Goal: Task Accomplishment & Management: Manage account settings

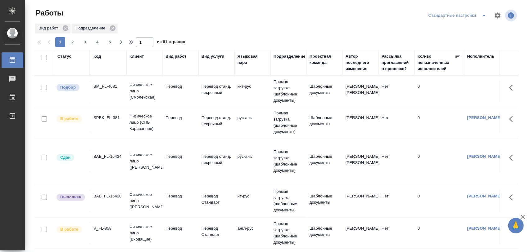
click at [112, 86] on div "SM_FL-4681" at bounding box center [108, 87] width 30 height 6
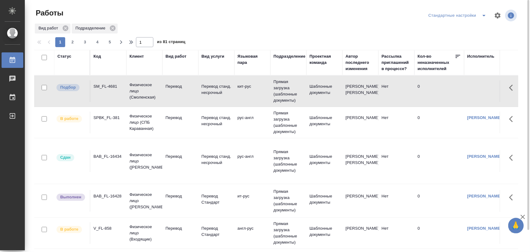
click at [110, 119] on div "SPBK_FL-381" at bounding box center [108, 118] width 30 height 6
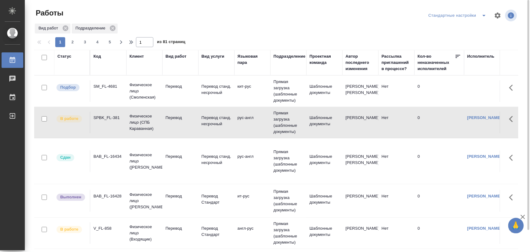
click at [110, 119] on div "SPBK_FL-381" at bounding box center [108, 118] width 30 height 6
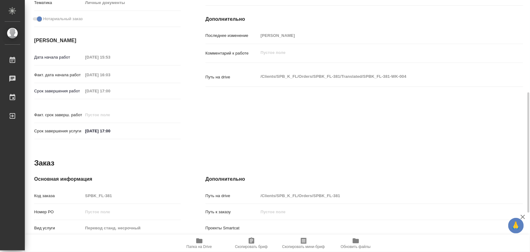
scroll to position [277, 0]
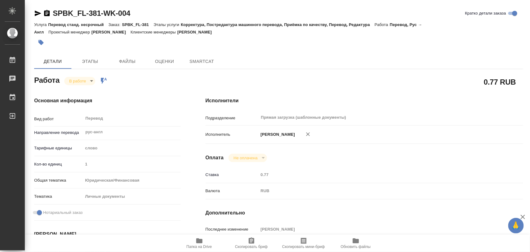
type textarea "x"
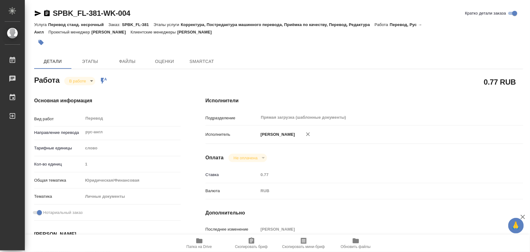
type textarea "x"
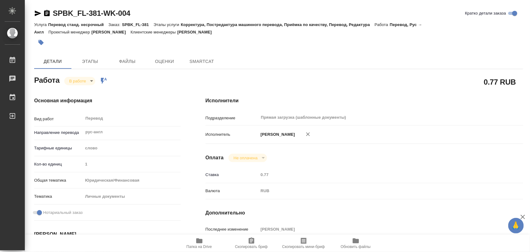
type textarea "x"
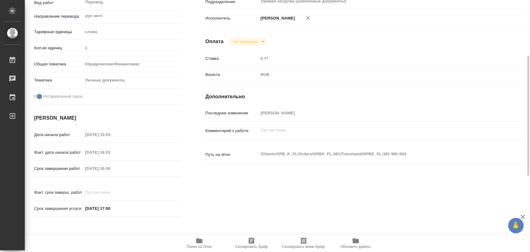
type textarea "x"
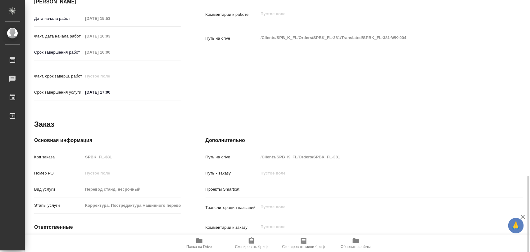
scroll to position [277, 0]
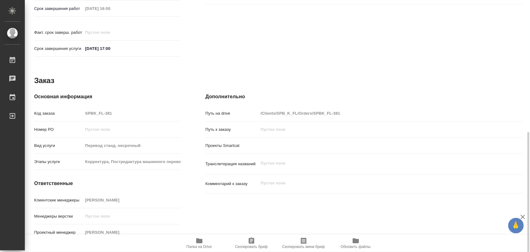
type textarea "x"
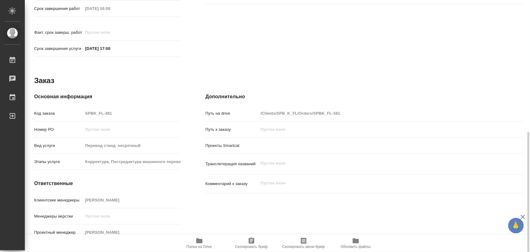
click at [254, 245] on span "Скопировать бриф" at bounding box center [251, 247] width 33 height 4
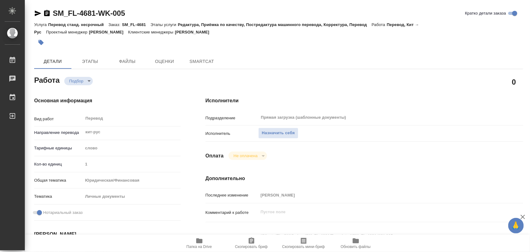
type textarea "x"
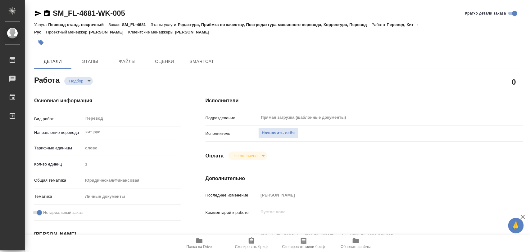
type textarea "x"
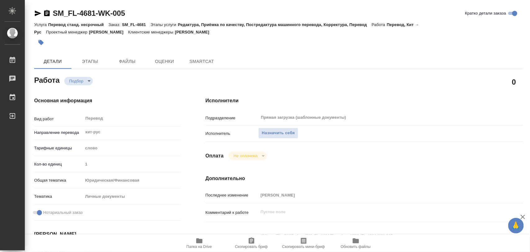
type textarea "x"
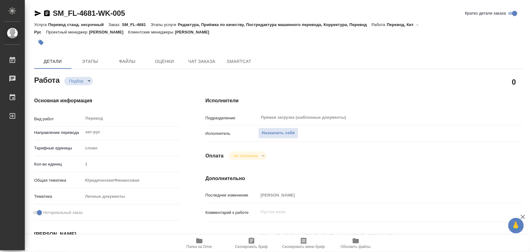
type textarea "x"
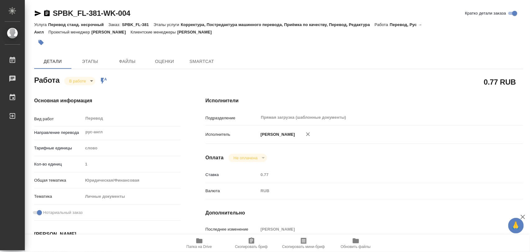
type textarea "x"
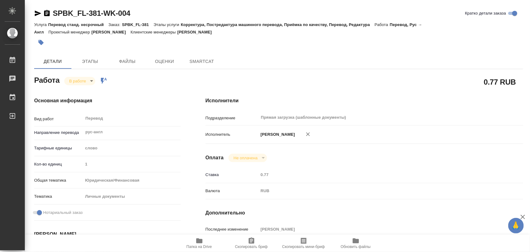
type textarea "x"
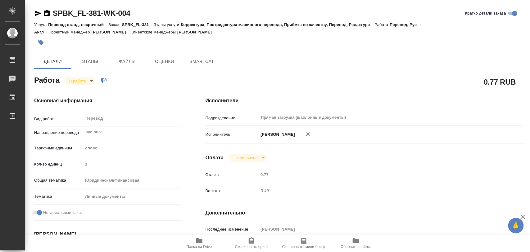
type textarea "x"
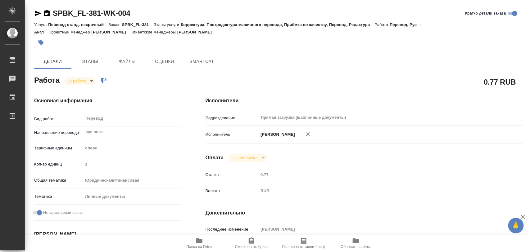
type textarea "x"
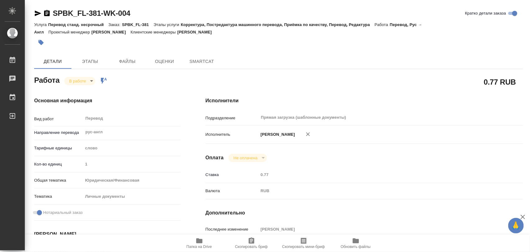
type textarea "x"
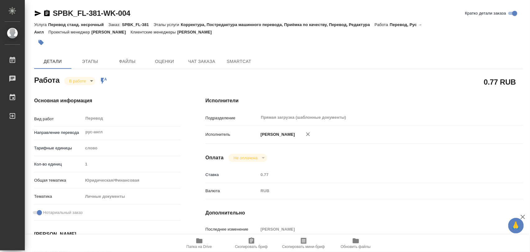
type textarea "x"
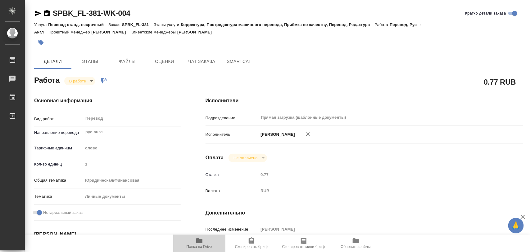
click at [206, 239] on span "Папка на Drive" at bounding box center [199, 244] width 45 height 12
type textarea "x"
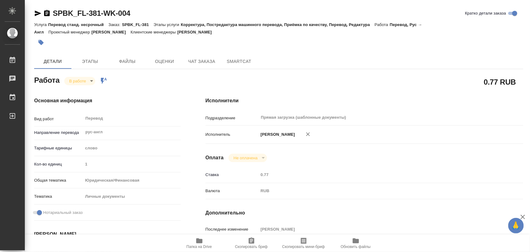
type textarea "x"
click at [202, 243] on icon "button" at bounding box center [199, 241] width 6 height 5
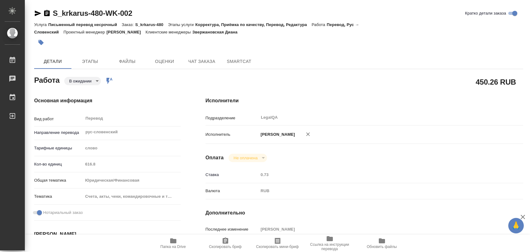
type textarea "x"
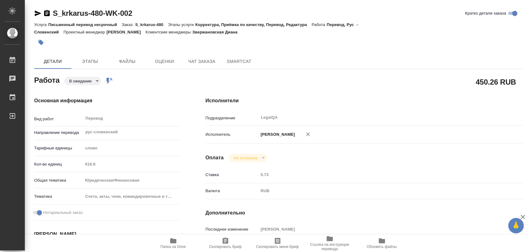
type textarea "x"
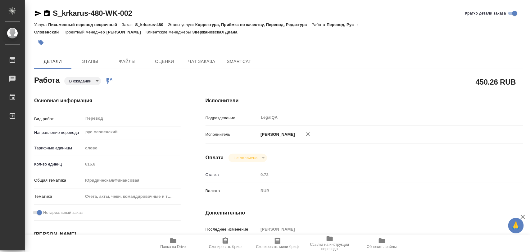
click at [177, 243] on span "Папка на Drive" at bounding box center [173, 244] width 45 height 12
type textarea "x"
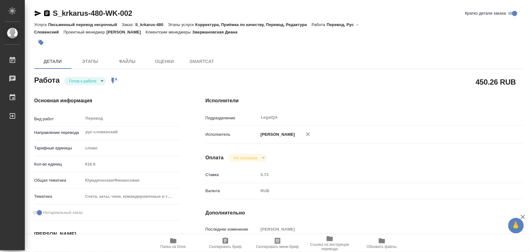
type textarea "x"
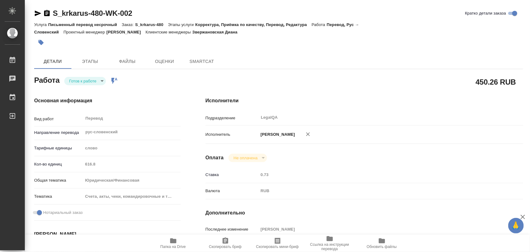
type textarea "x"
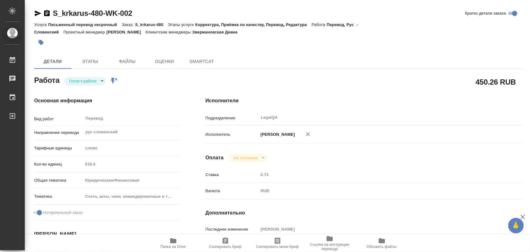
type textarea "x"
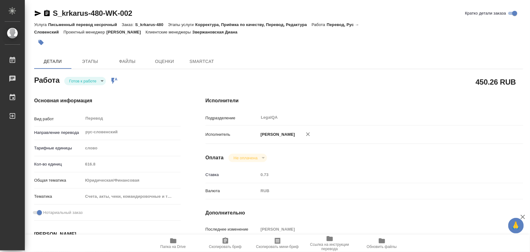
type textarea "x"
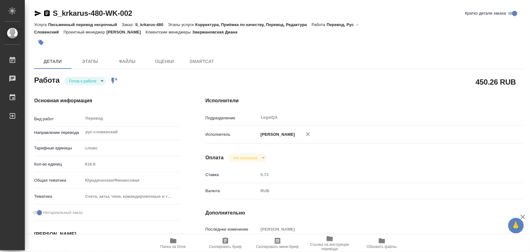
type textarea "x"
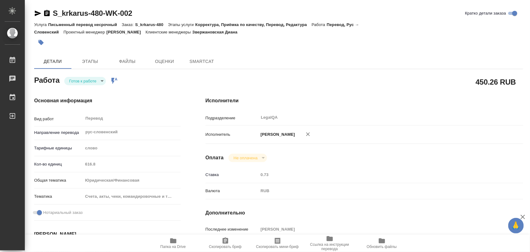
type textarea "x"
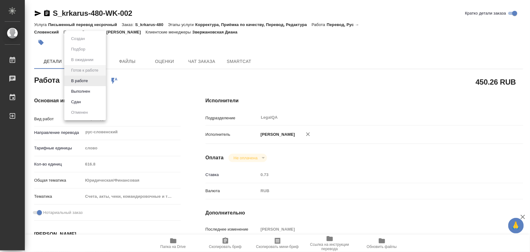
click at [101, 83] on body "🙏 .cls-1 fill:#fff; AWATERA Iglakov Maksim Работы Чаты График Выйти S_krkarus-4…" at bounding box center [265, 126] width 530 height 252
type textarea "x"
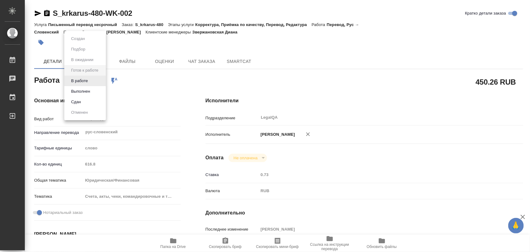
type textarea "x"
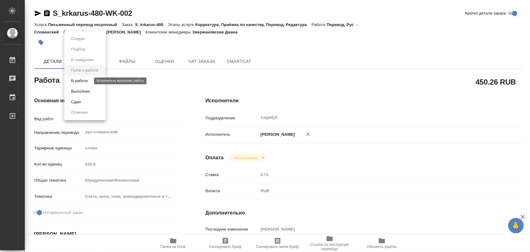
type textarea "x"
click at [83, 82] on button "В работе" at bounding box center [79, 81] width 20 height 7
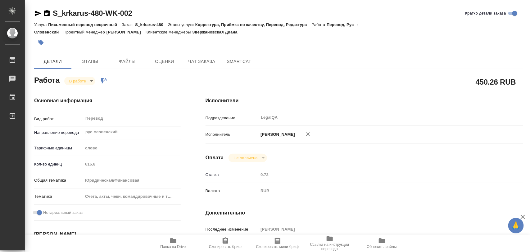
type textarea "x"
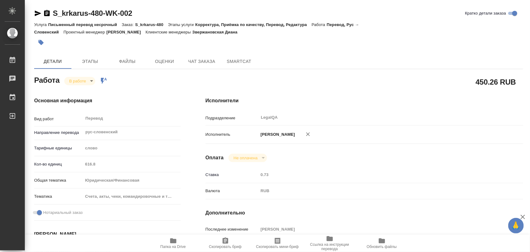
type textarea "x"
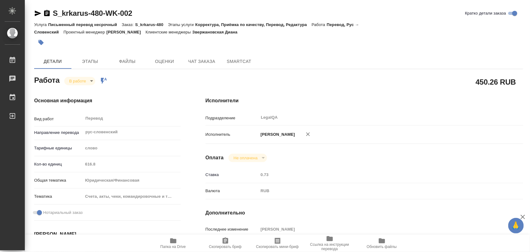
type textarea "x"
